Goal: Use online tool/utility: Use online tool/utility

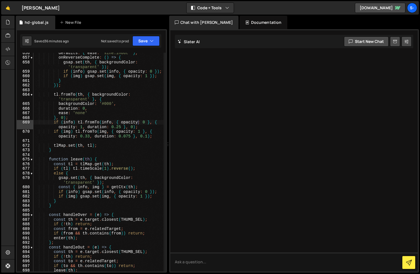
scroll to position [3524, 0]
type textarea "})();"
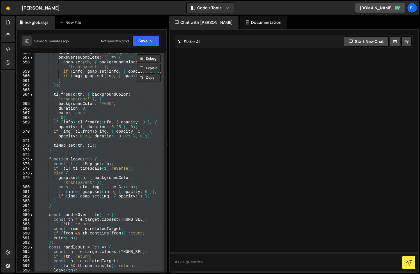
scroll to position [3669, 0]
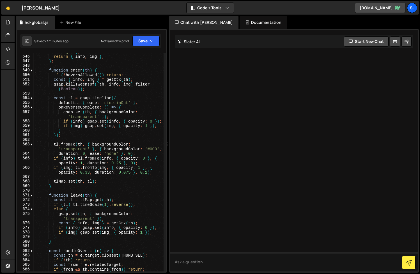
click at [134, 137] on div "const img = th . querySelector ( '[data-ui="thumb -img"]' ) ; return { info , i…" at bounding box center [98, 161] width 130 height 233
type textarea "})();"
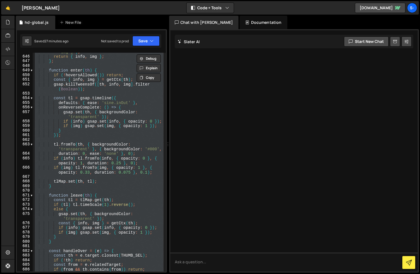
paste textarea
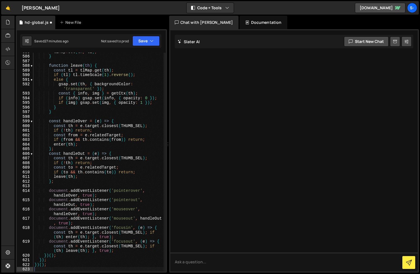
type textarea "'1';"
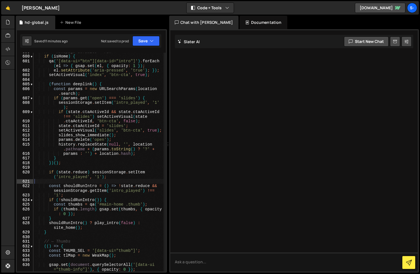
click at [136, 183] on div "// — Homepage defaults + run if ( isHome ) { qa ( '[data-ui="btn"][data-id="int…" at bounding box center [98, 165] width 130 height 233
type textarea "})();"
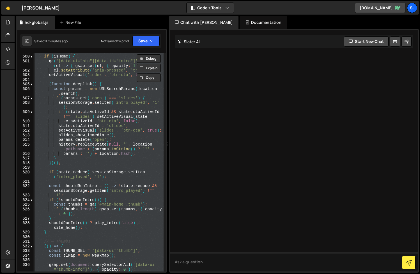
paste textarea
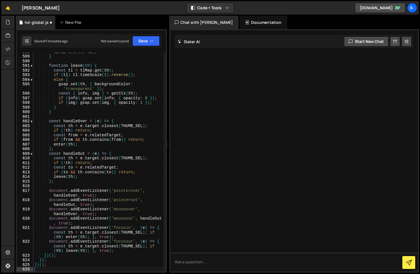
scroll to position [3428, 0]
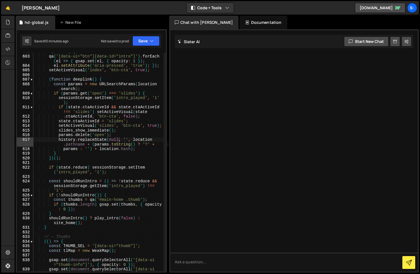
click at [120, 141] on div "if ( isHome ) { qa ( '[data-ui="btn"][data-id="intro"]' ) . forEach ( el => { g…" at bounding box center [98, 165] width 130 height 233
type textarea "})();"
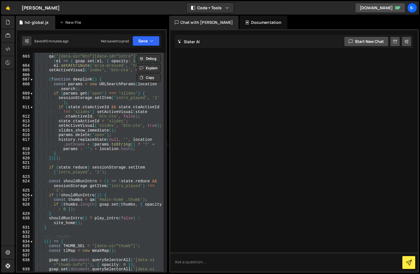
paste textarea
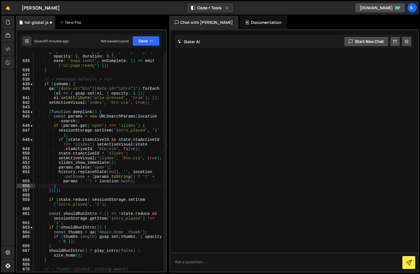
scroll to position [3632, 0]
click at [81, 184] on div "gsap . [GEOGRAPHIC_DATA] ( state . pageEl , { opacity : 0 } , { opacity : 1 , d…" at bounding box center [98, 165] width 130 height 233
type textarea "})();"
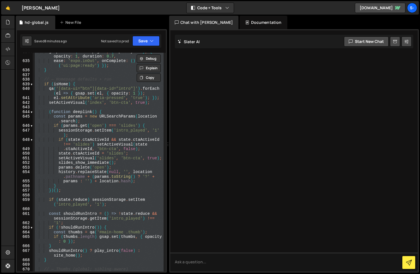
paste textarea
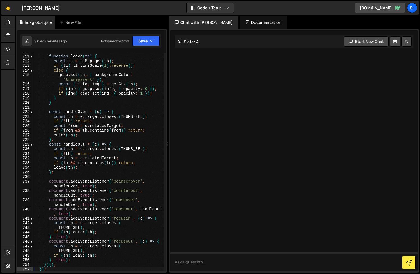
scroll to position [3850, 0]
click at [374, 8] on link "[DOMAIN_NAME]" at bounding box center [380, 8] width 50 height 10
click at [72, 134] on div "function leave ( th ) { const tl = tlMap . get ( th ) ; if ( tl ) tl . timeScal…" at bounding box center [98, 163] width 130 height 228
type textarea "})();"
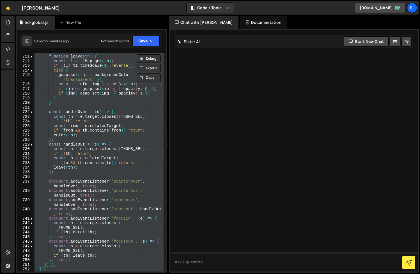
paste textarea
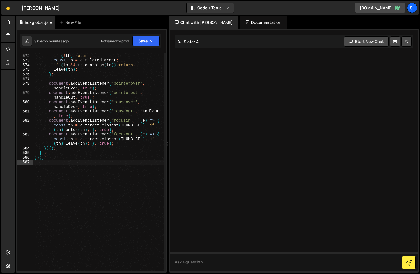
type textarea "const wrap = th.closest('.work_item') || th.parentElement;"
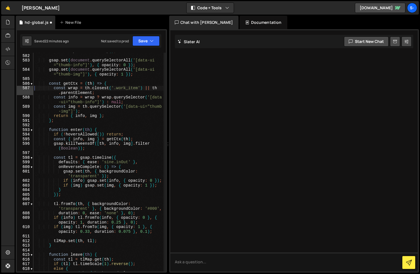
scroll to position [3318, 0]
click at [384, 7] on link "[DOMAIN_NAME]" at bounding box center [380, 8] width 50 height 10
click at [8, 60] on icon at bounding box center [8, 62] width 4 height 6
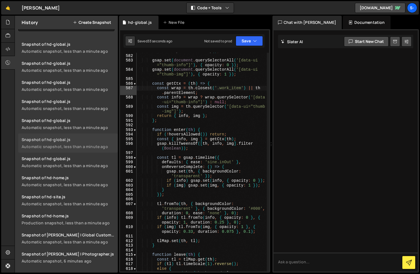
scroll to position [0, 0]
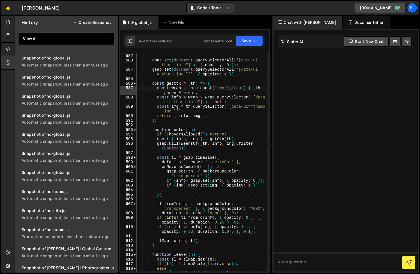
click at [95, 40] on select "View All [PERSON_NAME] | Photographer" at bounding box center [66, 39] width 96 height 12
select select "46745"
click at [18, 33] on select "View All [PERSON_NAME] | Photographer" at bounding box center [66, 39] width 96 height 12
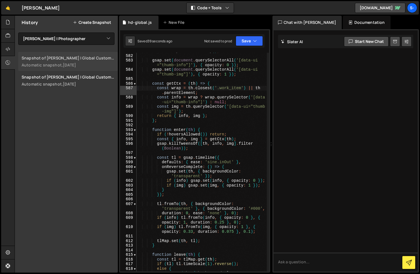
click at [76, 65] on div "[DATE]" at bounding box center [69, 64] width 13 height 5
click at [9, 62] on icon at bounding box center [8, 62] width 4 height 6
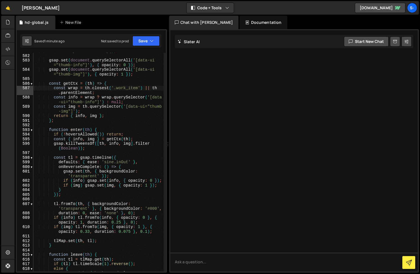
click at [28, 40] on icon at bounding box center [27, 41] width 4 height 6
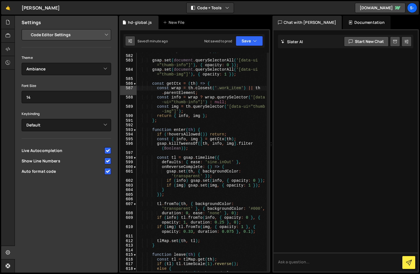
click at [129, 39] on icon at bounding box center [130, 41] width 4 height 6
click at [9, 251] on icon at bounding box center [8, 252] width 4 height 6
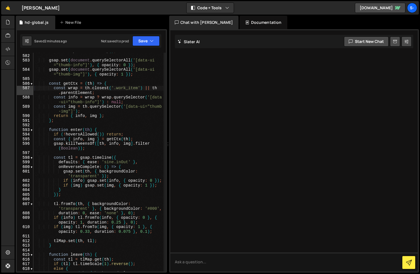
click at [107, 125] on div "const tlMap = new WeakMap ( ) ; gsap . set ( document . querySelectorAll ( '[da…" at bounding box center [98, 165] width 130 height 233
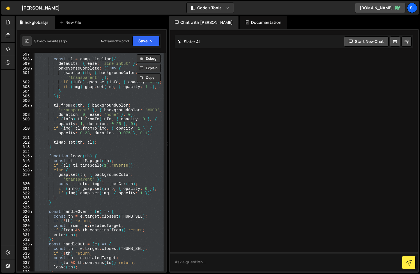
scroll to position [3614, 0]
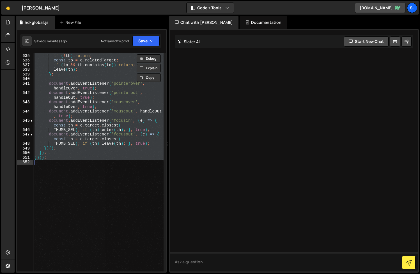
click at [104, 156] on div "const th = e . target . closest ( THUMB_SEL ) ; if ( ! th ) return ; const to =…" at bounding box center [98, 162] width 130 height 219
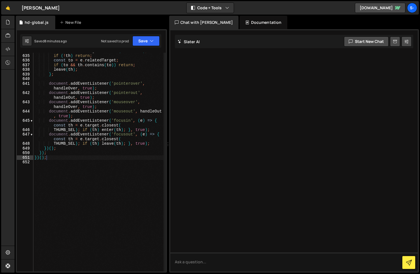
type textarea "})();"
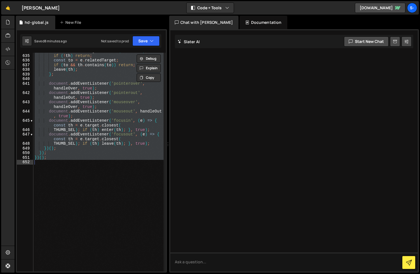
paste textarea
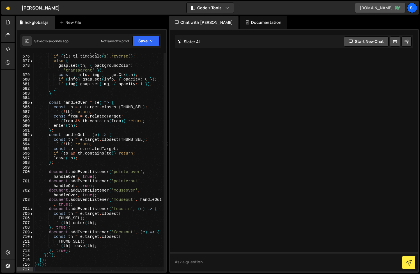
click at [372, 11] on link "[DOMAIN_NAME]" at bounding box center [380, 8] width 50 height 10
click at [133, 161] on div "const tl = tlMap . get ( th ) ; if ( tl ) tl . timeScale ( 1 ) . reverse ( ) ; …" at bounding box center [98, 163] width 130 height 228
type textarea "})();"
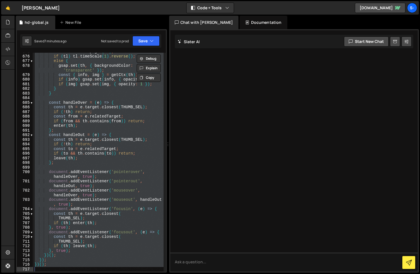
paste textarea
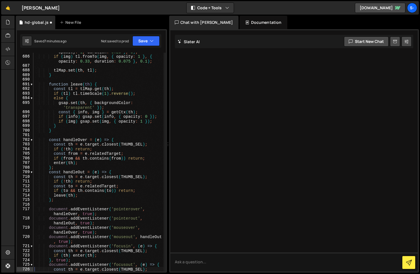
scroll to position [3706, 0]
click at [382, 12] on link "[DOMAIN_NAME]" at bounding box center [380, 8] width 50 height 10
click at [107, 114] on div "if ( info ) tl . fromTo ( info , { opacity : 0 } , { opacity : 1 , duration : 0…" at bounding box center [98, 161] width 130 height 233
type textarea "})();"
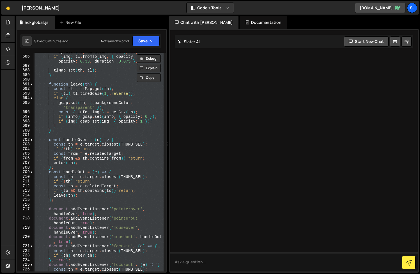
paste textarea
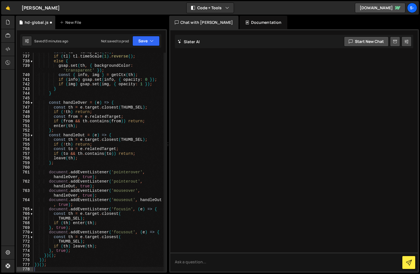
scroll to position [3975, 0]
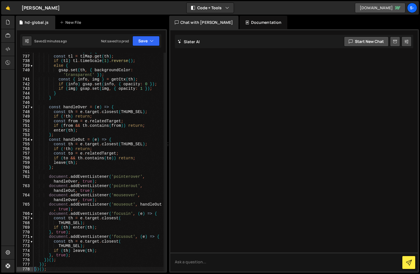
click at [378, 10] on link "[DOMAIN_NAME]" at bounding box center [380, 8] width 50 height 10
click at [153, 67] on div "function leave ( th ) { const tl = tlMap . get ( th ) ; if ( tl ) tl . timeScal…" at bounding box center [98, 163] width 130 height 228
type textarea "})();"
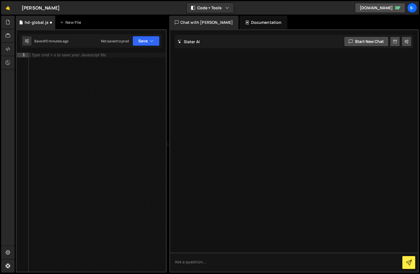
paste textarea "null; // sibling"
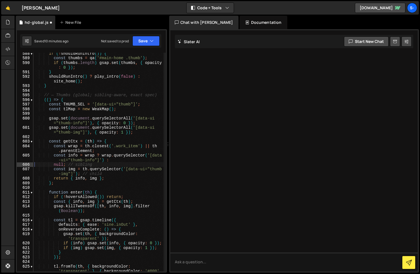
scroll to position [3366, 0]
click at [143, 43] on button "Save" at bounding box center [145, 41] width 27 height 10
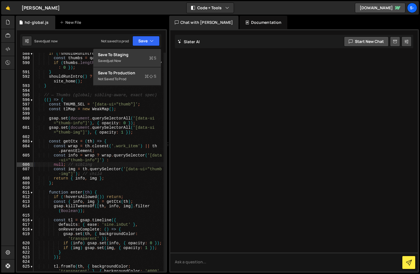
click at [134, 128] on div "if ( ! shouldRunIntro ( )) { const thumbs = qa ( '#main-home .thumb' ) ; if ( t…" at bounding box center [98, 165] width 130 height 228
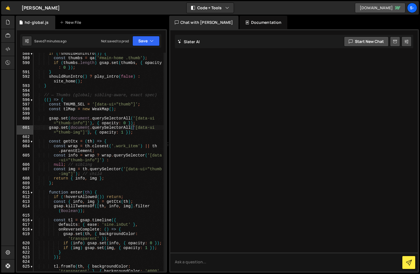
click at [382, 9] on link "[DOMAIN_NAME]" at bounding box center [380, 8] width 50 height 10
click at [387, 9] on link "[DOMAIN_NAME]" at bounding box center [380, 8] width 50 height 10
click at [82, 185] on div "if ( ! shouldRunIntro ( )) { const thumbs = qa ( '#main-home .thumb' ) ; if ( t…" at bounding box center [98, 165] width 130 height 228
type textarea "})();"
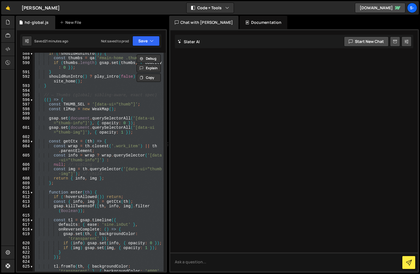
paste textarea
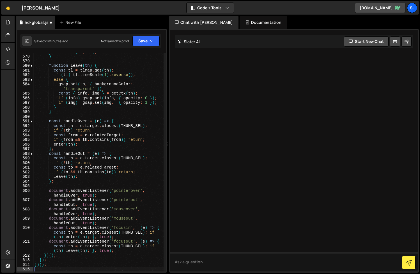
scroll to position [3521, 0]
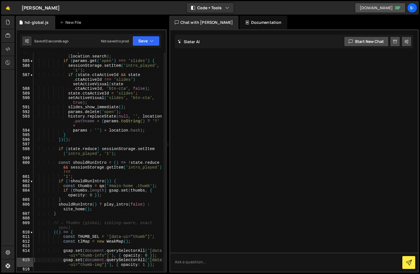
click at [364, 6] on link "[DOMAIN_NAME]" at bounding box center [380, 8] width 50 height 10
click at [371, 5] on link "[DOMAIN_NAME]" at bounding box center [380, 8] width 50 height 10
click at [71, 115] on div "const params = new URLSearchParams ( location . search ) ; if ( params . get ( …" at bounding box center [98, 165] width 130 height 233
type textarea "})();"
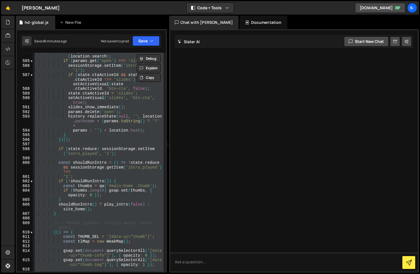
paste textarea
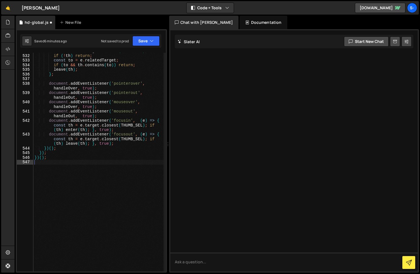
type textarea "gsap.killTweensOf([th, info, img].filter(Boolean));"
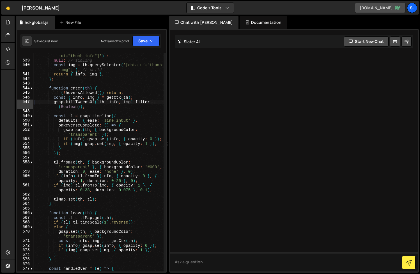
click at [377, 10] on link "[DOMAIN_NAME]" at bounding box center [380, 8] width 50 height 10
click at [28, 42] on icon at bounding box center [27, 41] width 4 height 6
select select "editor"
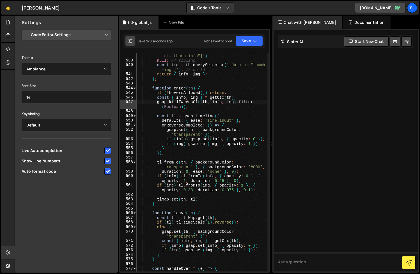
click at [131, 39] on icon at bounding box center [130, 41] width 4 height 6
click at [6, 249] on div at bounding box center [8, 252] width 14 height 13
